Goal: Transaction & Acquisition: Purchase product/service

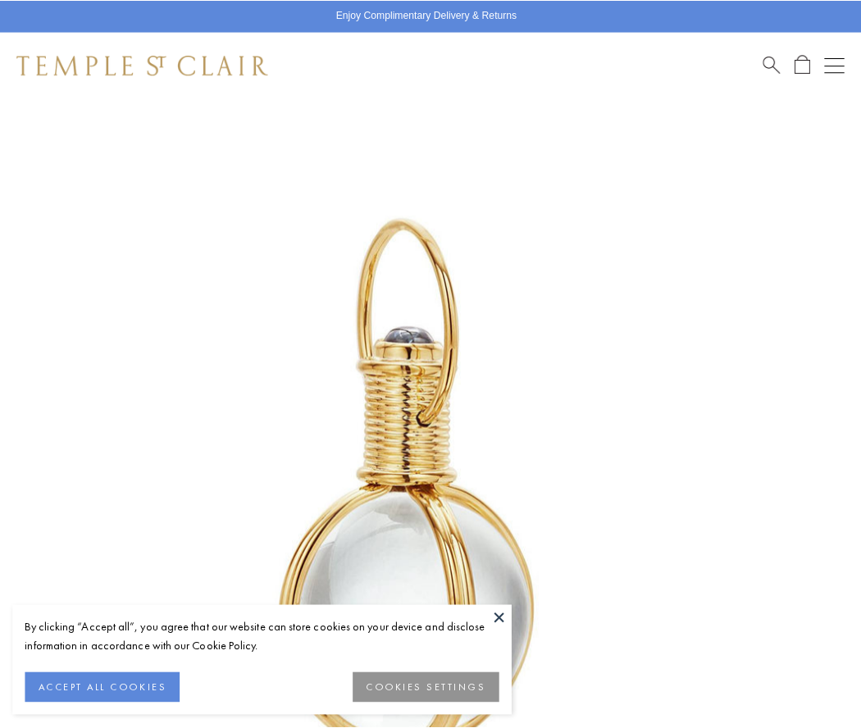
scroll to position [425, 0]
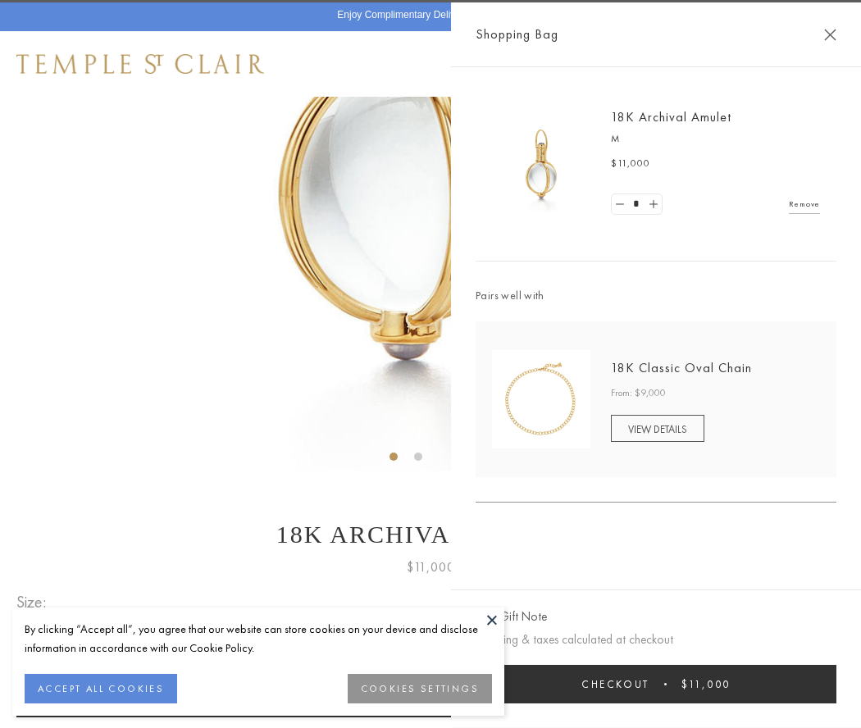
click at [656, 684] on button "Checkout $11,000" at bounding box center [656, 684] width 361 height 39
